Goal: Information Seeking & Learning: Learn about a topic

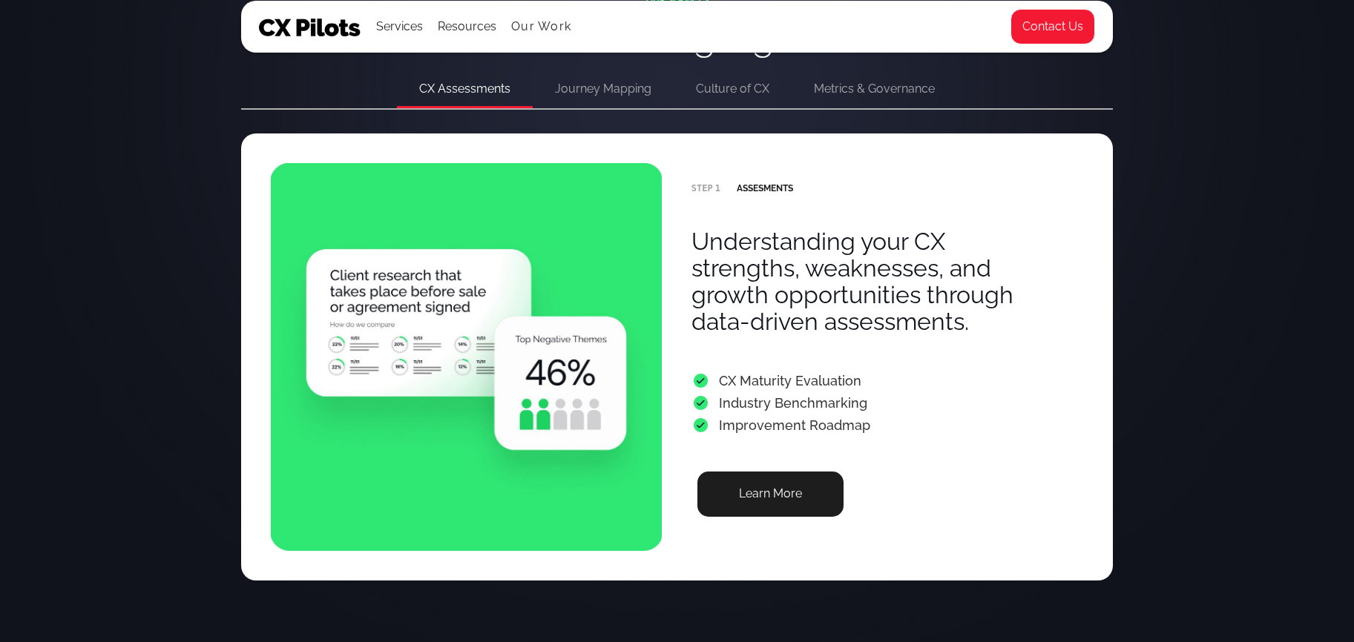
scroll to position [2978, 0]
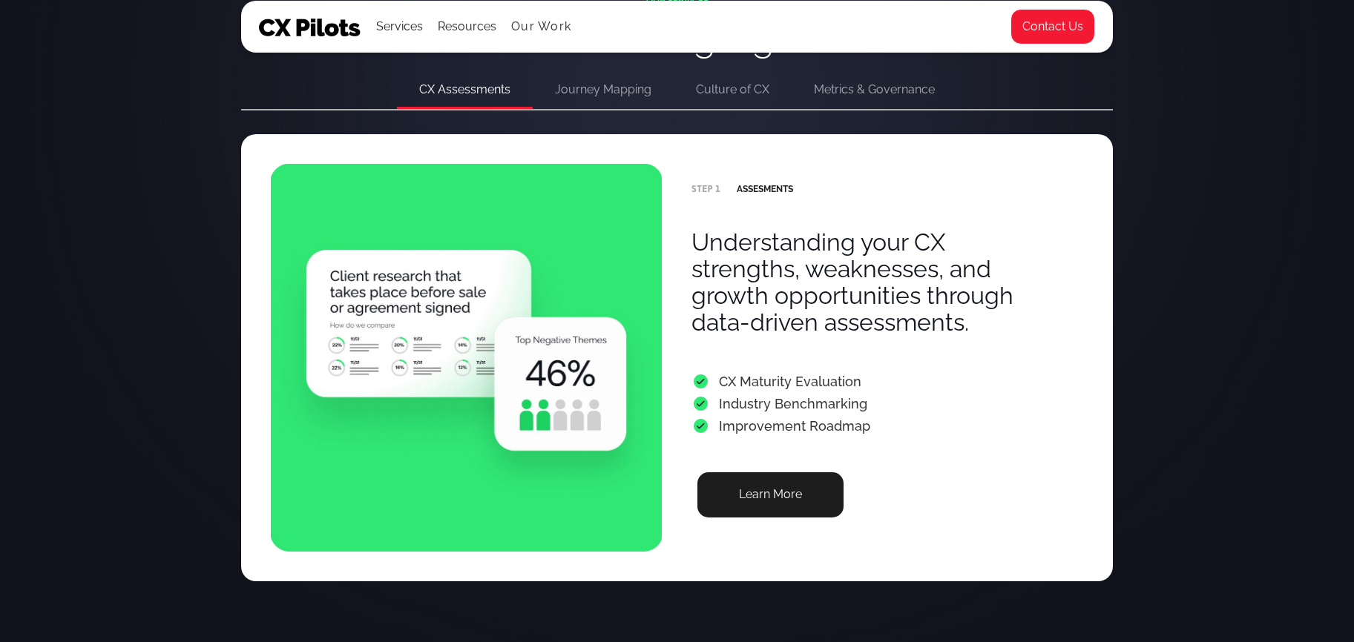
click at [592, 98] on div "Journey Mapping" at bounding box center [603, 89] width 96 height 21
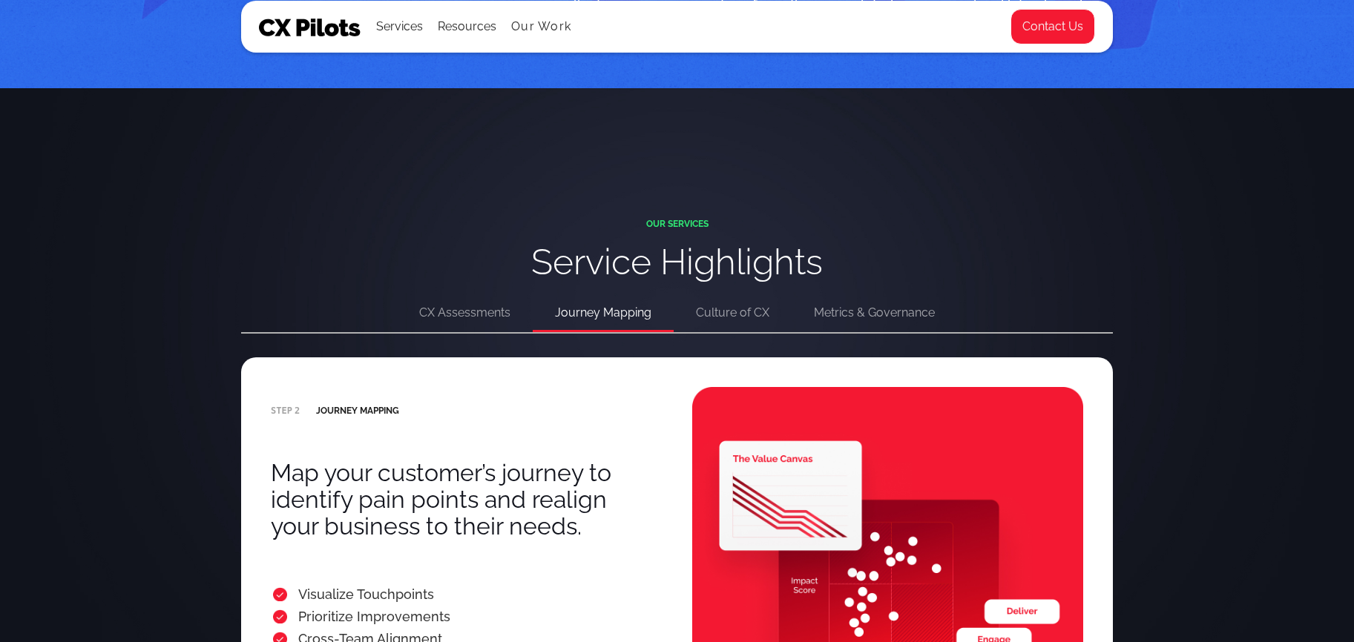
scroll to position [2761, 0]
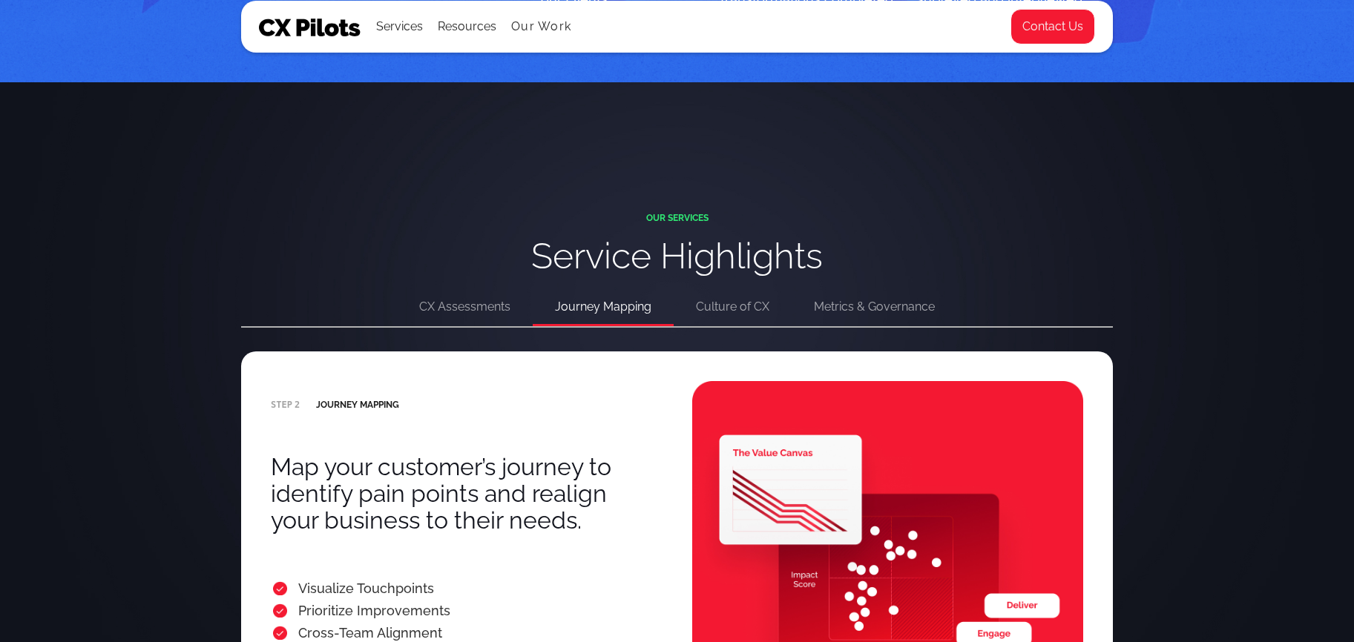
click at [728, 309] on div "Culture of CX" at bounding box center [732, 307] width 73 height 21
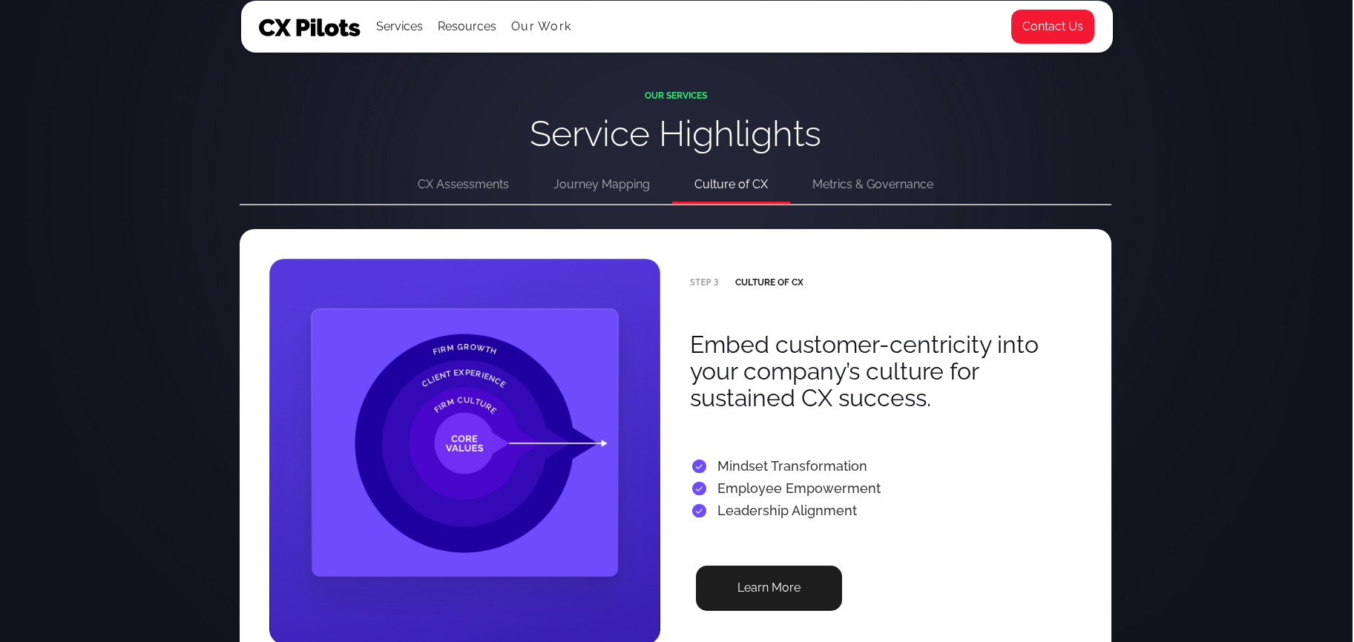
scroll to position [2885, 1]
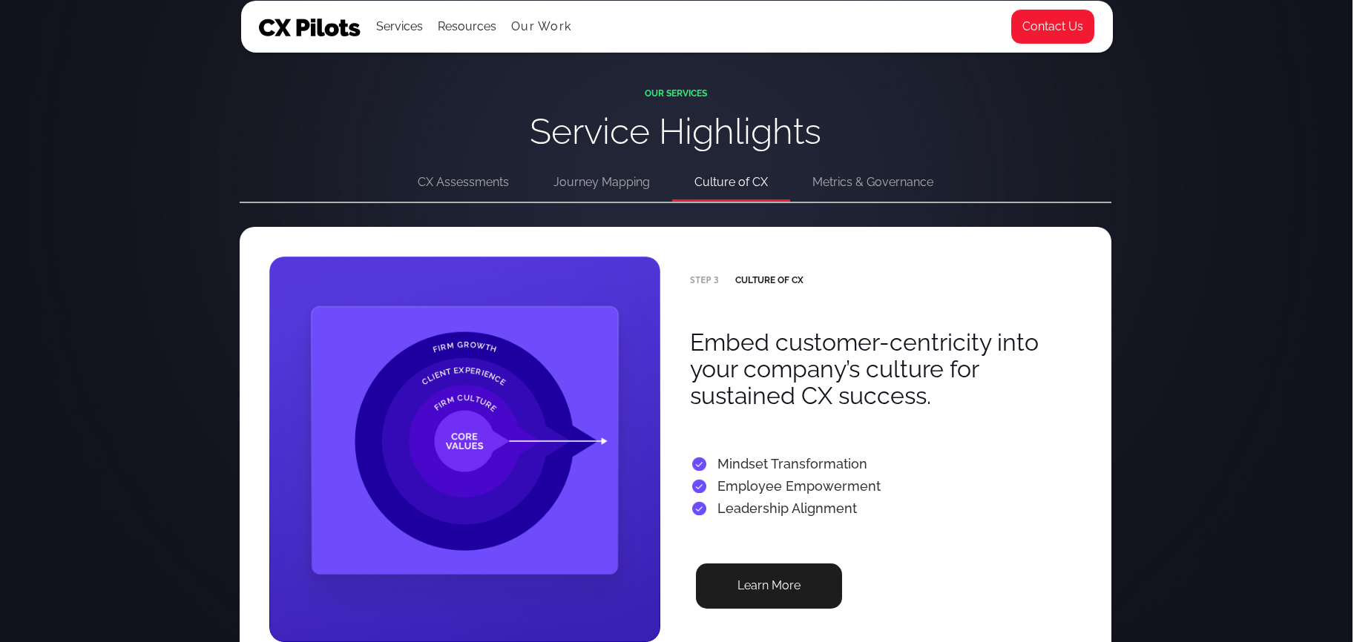
click at [846, 188] on div "Metrics & Governance" at bounding box center [872, 182] width 121 height 21
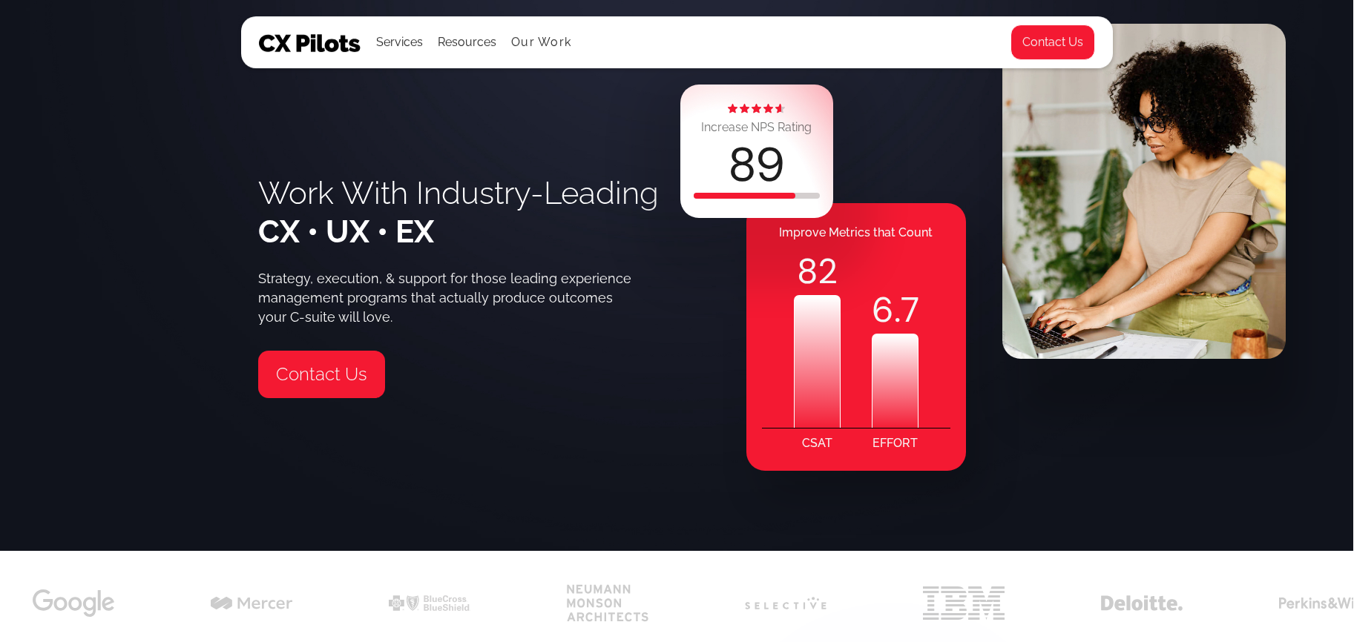
scroll to position [0, 1]
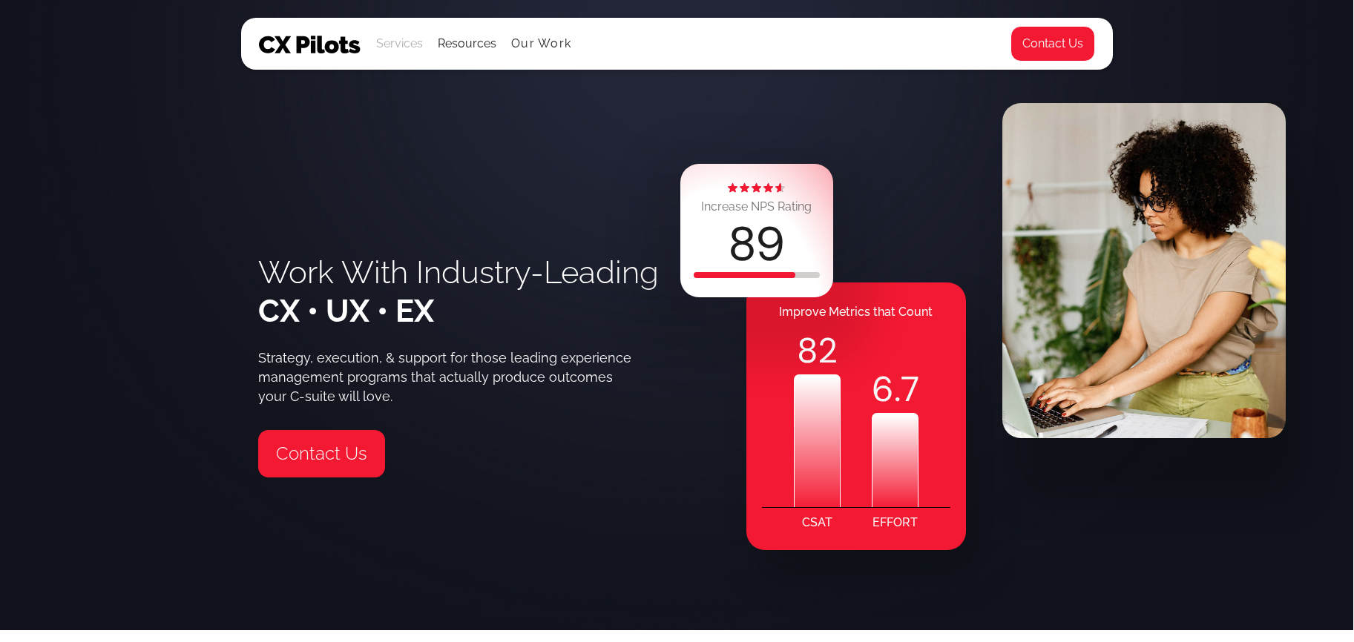
click at [417, 50] on div "Services" at bounding box center [399, 43] width 47 height 21
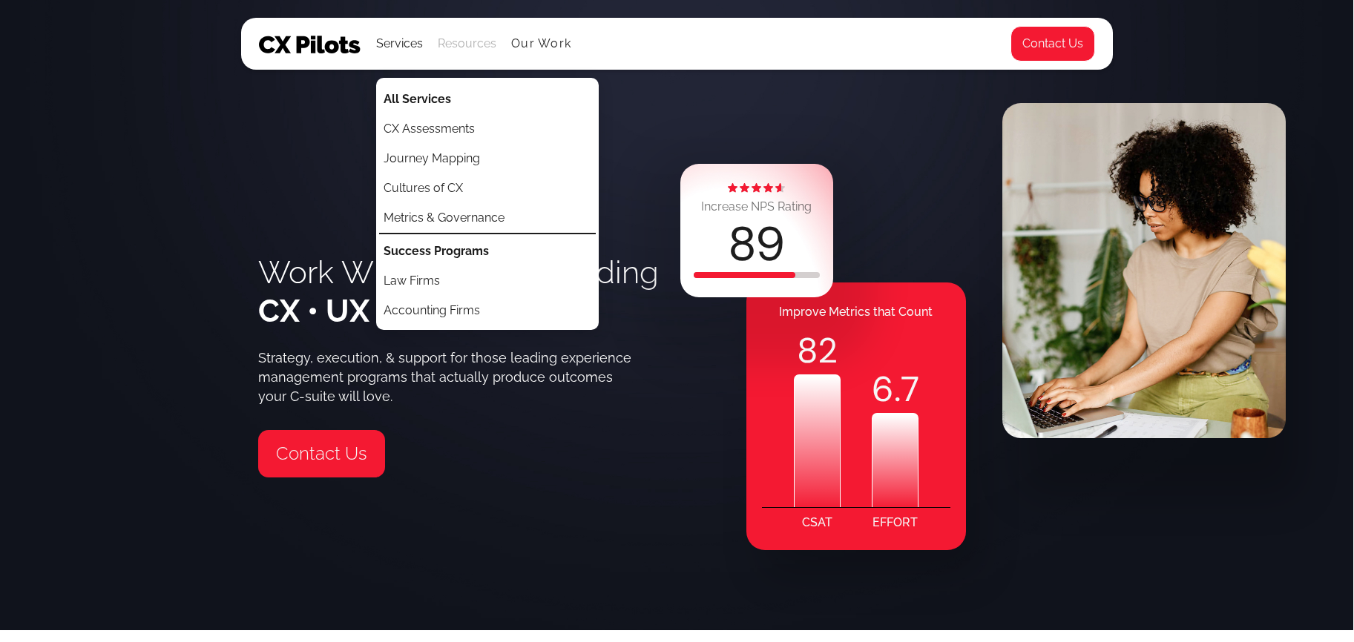
click at [462, 43] on div "Resources" at bounding box center [467, 43] width 59 height 21
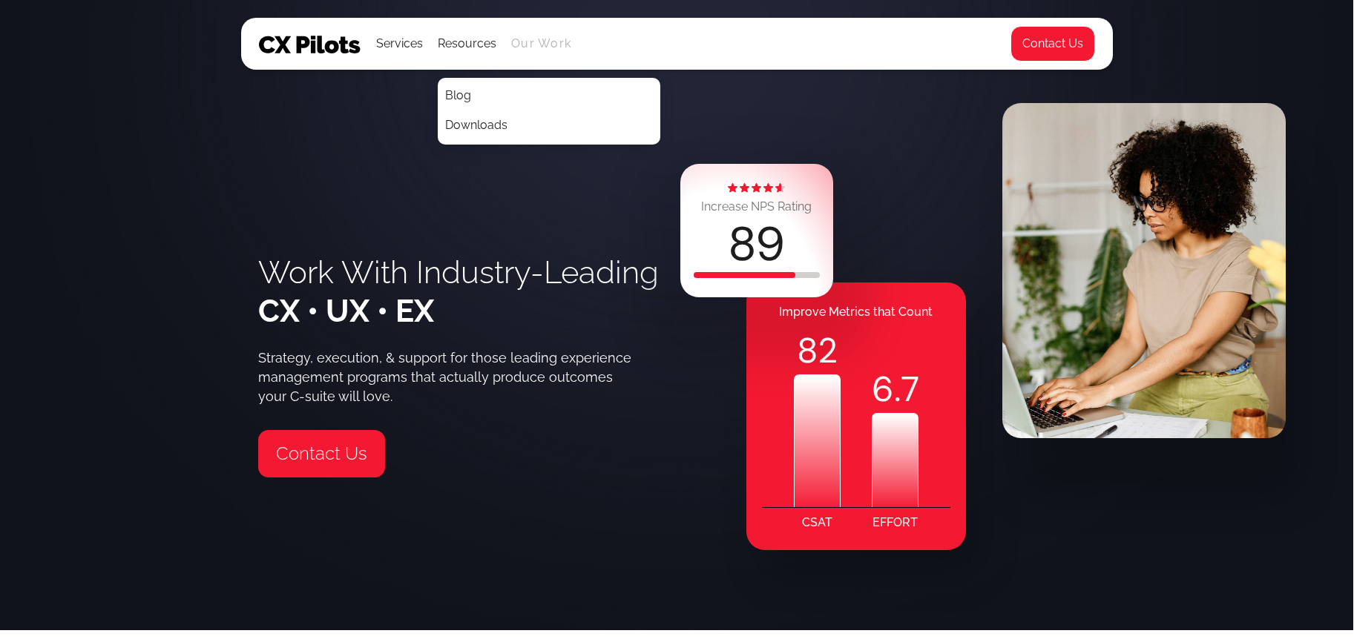
click at [527, 45] on link "Our Work" at bounding box center [541, 43] width 60 height 13
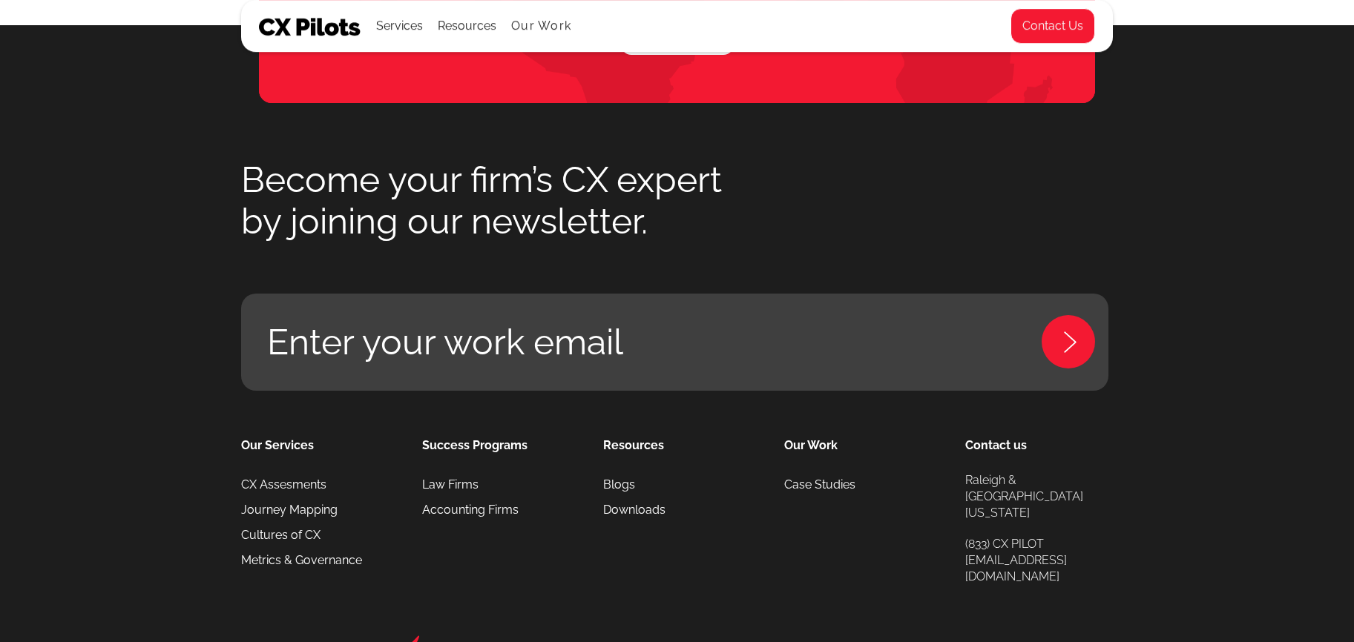
scroll to position [2314, 0]
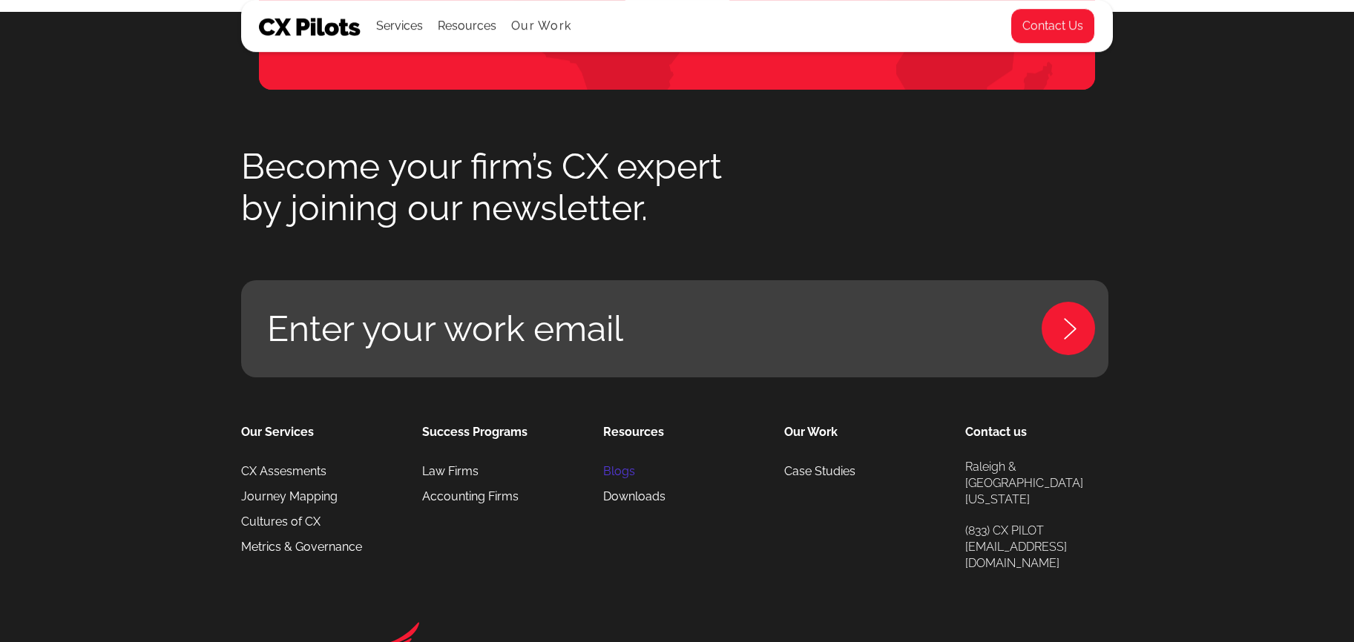
click at [610, 459] on link "Blogs" at bounding box center [619, 471] width 32 height 25
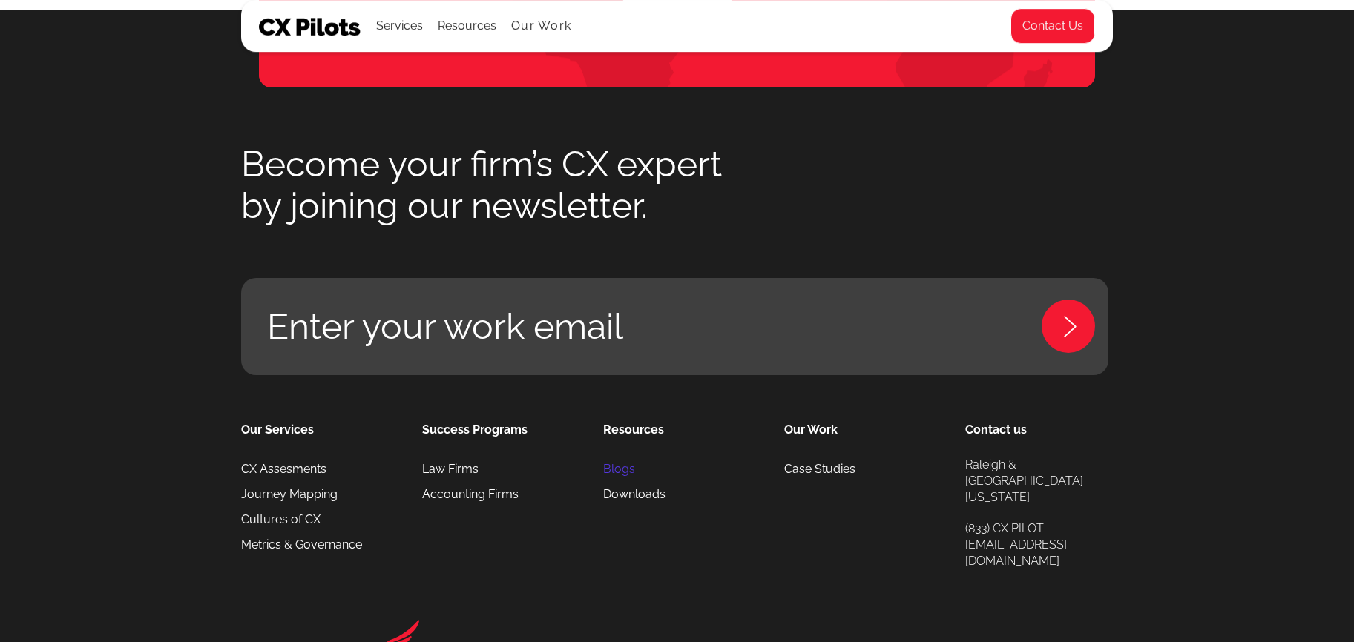
scroll to position [2319, 0]
